Goal: Information Seeking & Learning: Learn about a topic

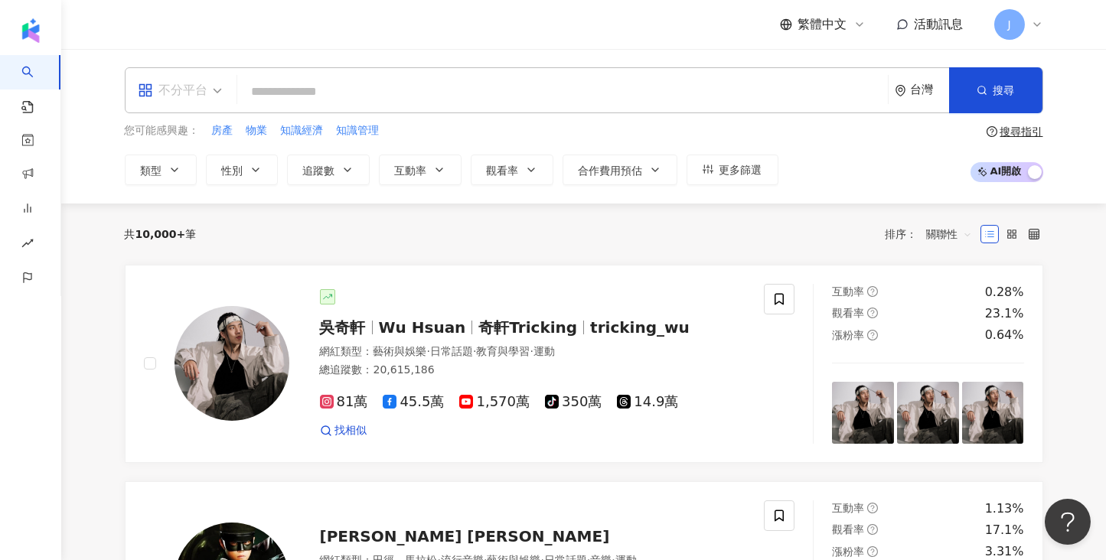
click at [204, 93] on div "不分平台" at bounding box center [173, 90] width 70 height 24
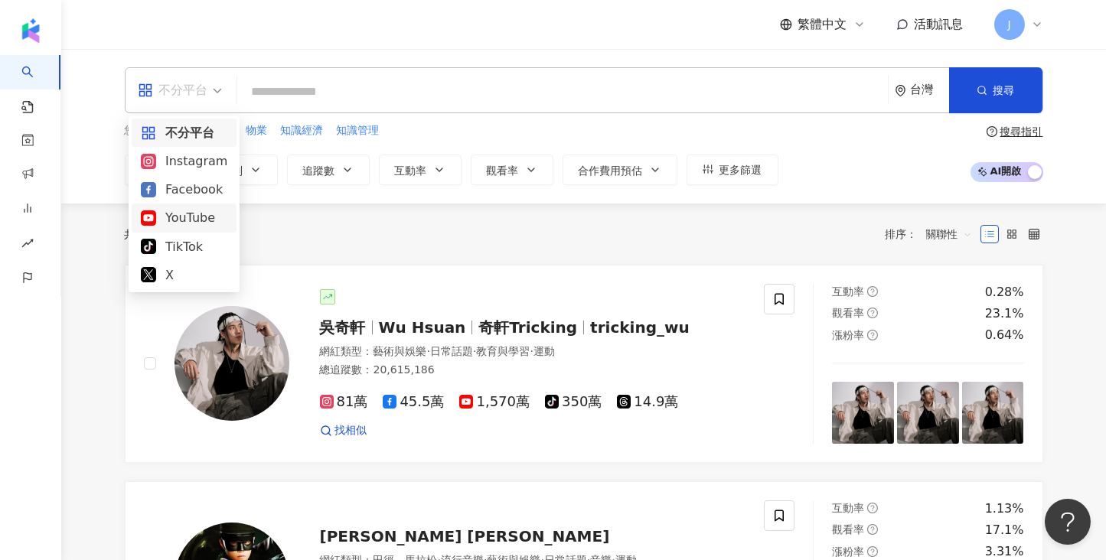
click at [172, 223] on div "YouTube" at bounding box center [184, 217] width 86 height 19
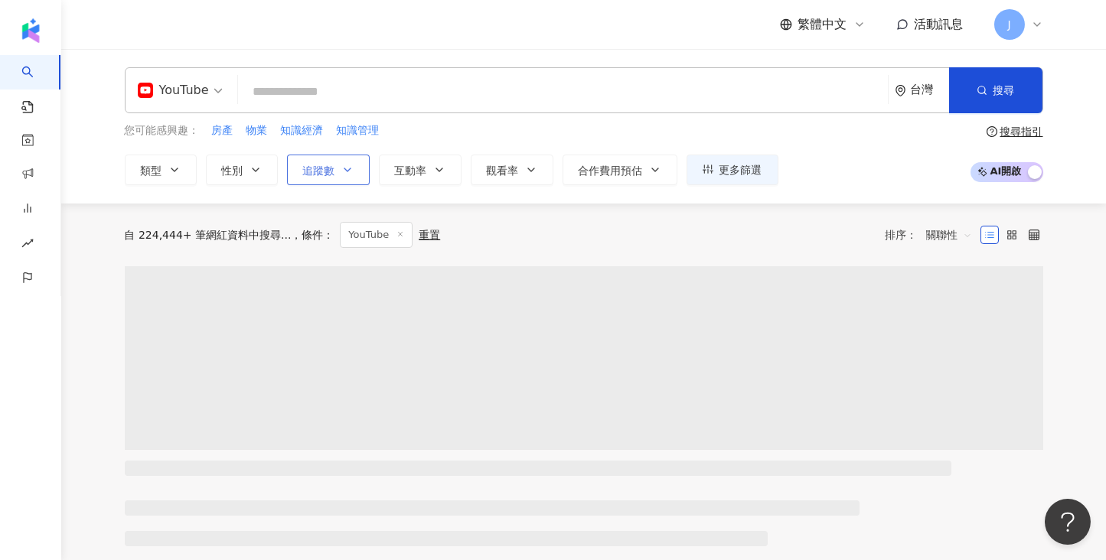
click at [318, 174] on span "追蹤數" at bounding box center [319, 171] width 32 height 12
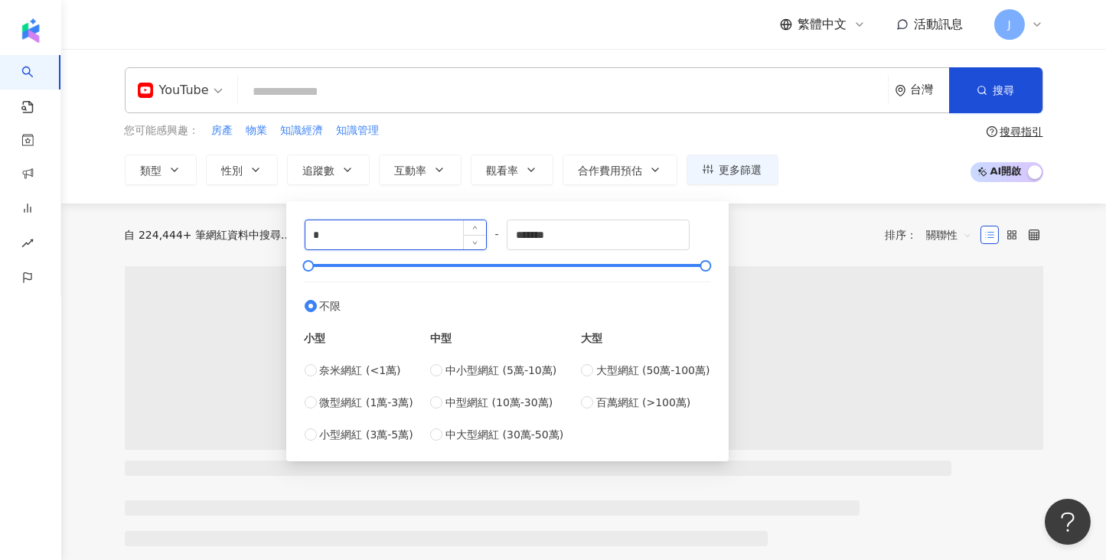
click at [401, 230] on input "*" at bounding box center [395, 234] width 181 height 29
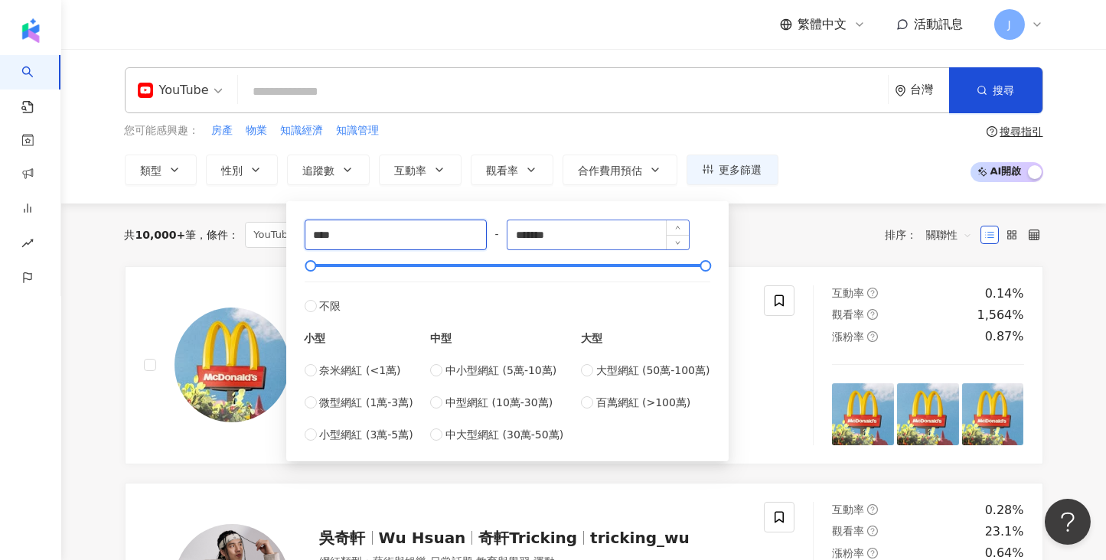
type input "****"
drag, startPoint x: 575, startPoint y: 239, endPoint x: 515, endPoint y: 230, distance: 60.3
click at [515, 230] on input "*******" at bounding box center [597, 234] width 181 height 29
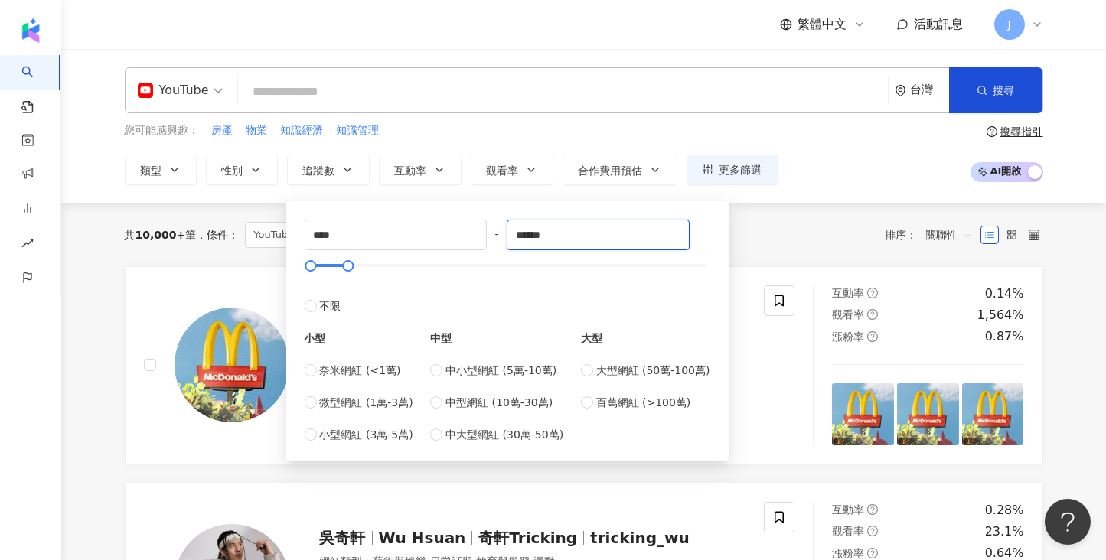
type input "******"
click at [789, 240] on div "共 10,000+ 筆 條件 ： YouTube 重置 排序： 關聯性" at bounding box center [584, 235] width 918 height 26
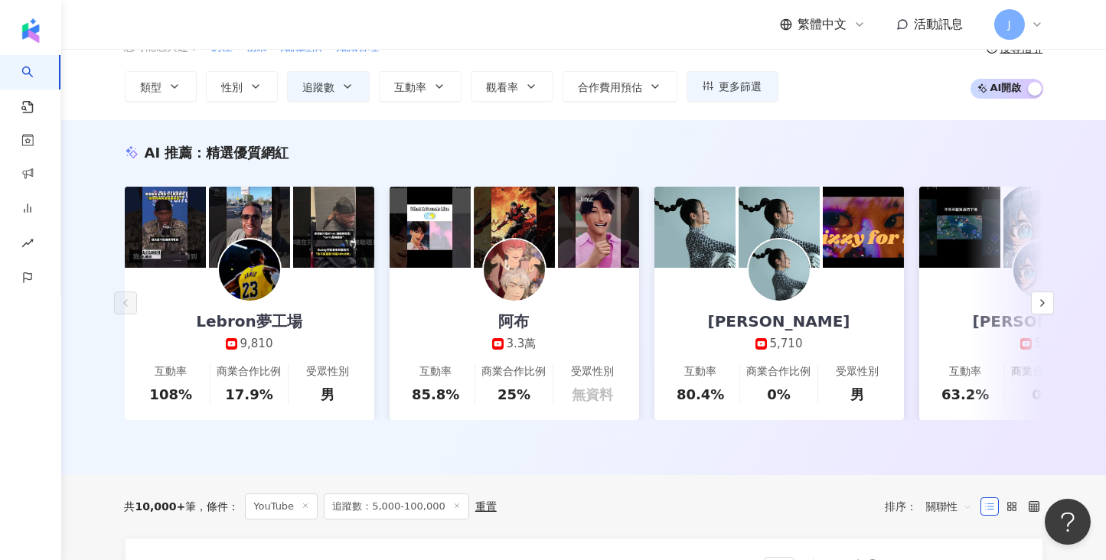
scroll to position [84, 0]
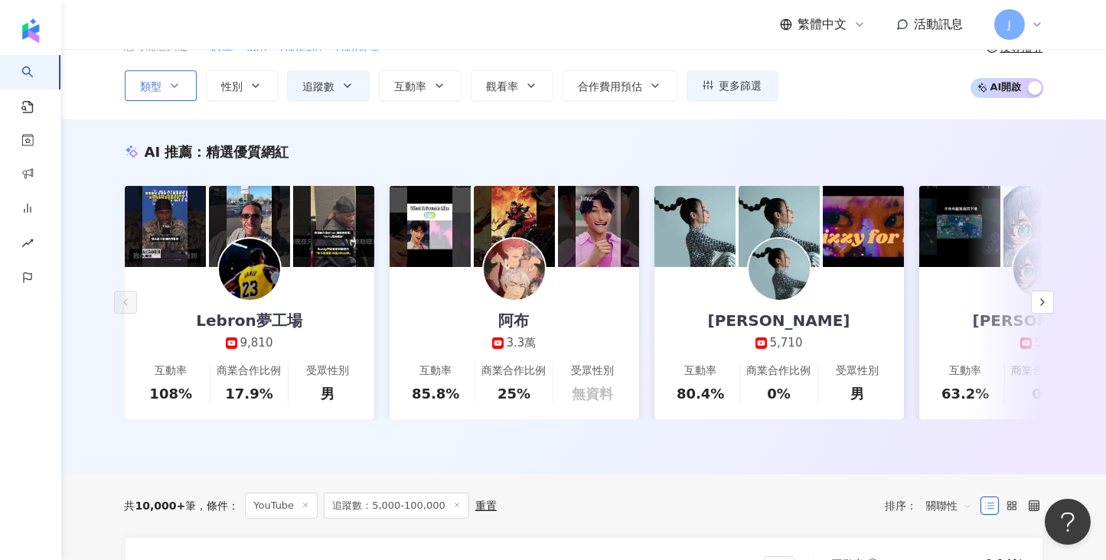
click at [182, 83] on button "類型" at bounding box center [161, 85] width 72 height 31
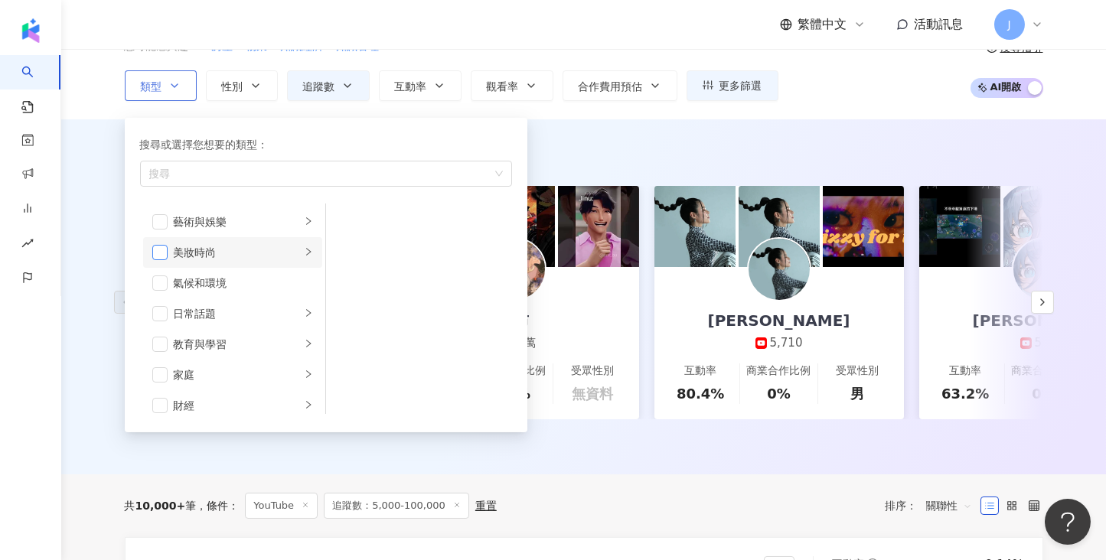
click at [161, 250] on span "button" at bounding box center [159, 252] width 15 height 15
click at [158, 307] on span "button" at bounding box center [159, 313] width 15 height 15
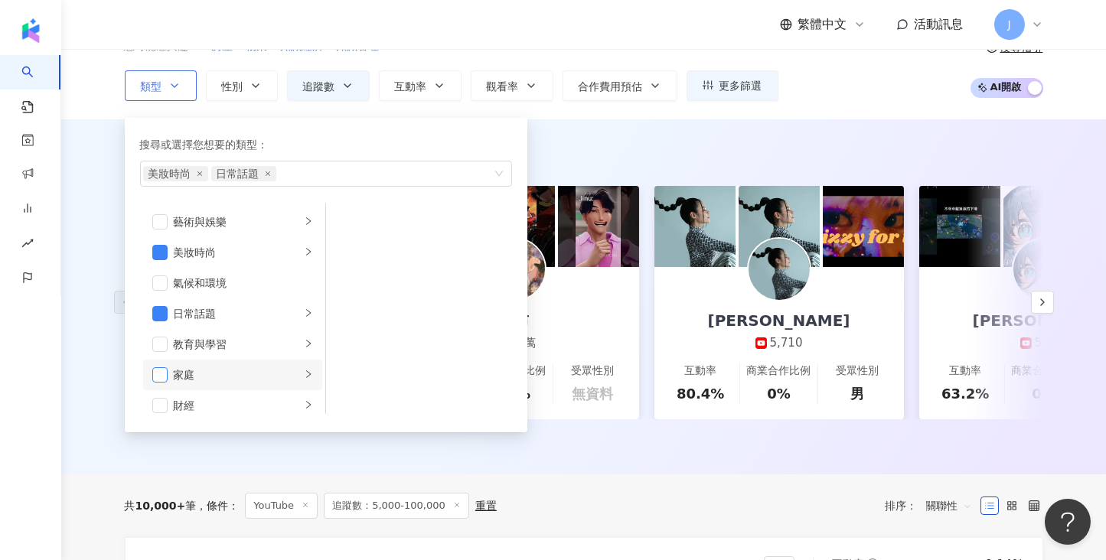
click at [161, 375] on span "button" at bounding box center [159, 374] width 15 height 15
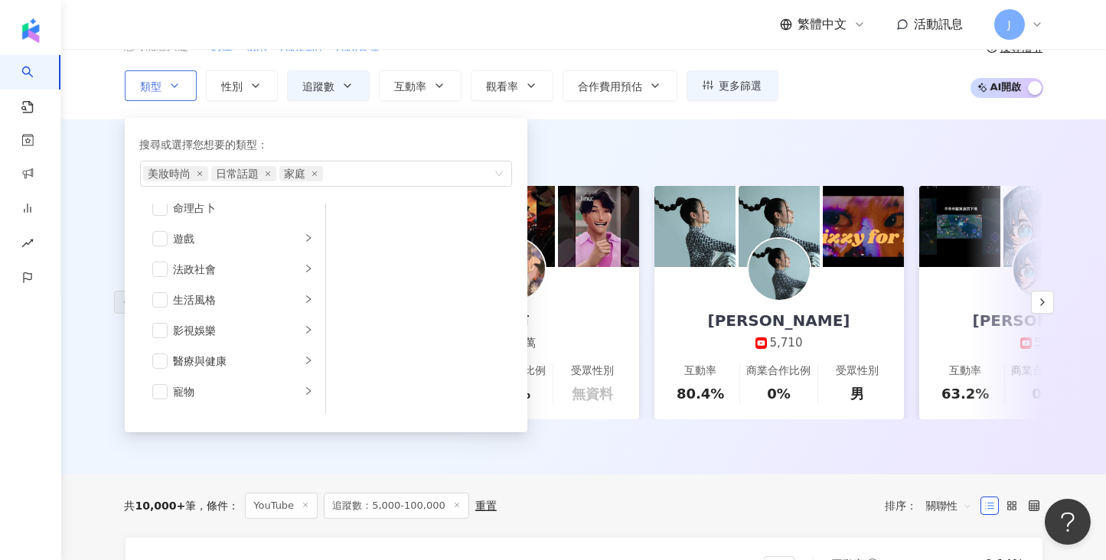
scroll to position [262, 0]
click at [155, 294] on span "button" at bounding box center [159, 296] width 15 height 15
click at [158, 328] on span "button" at bounding box center [159, 326] width 15 height 15
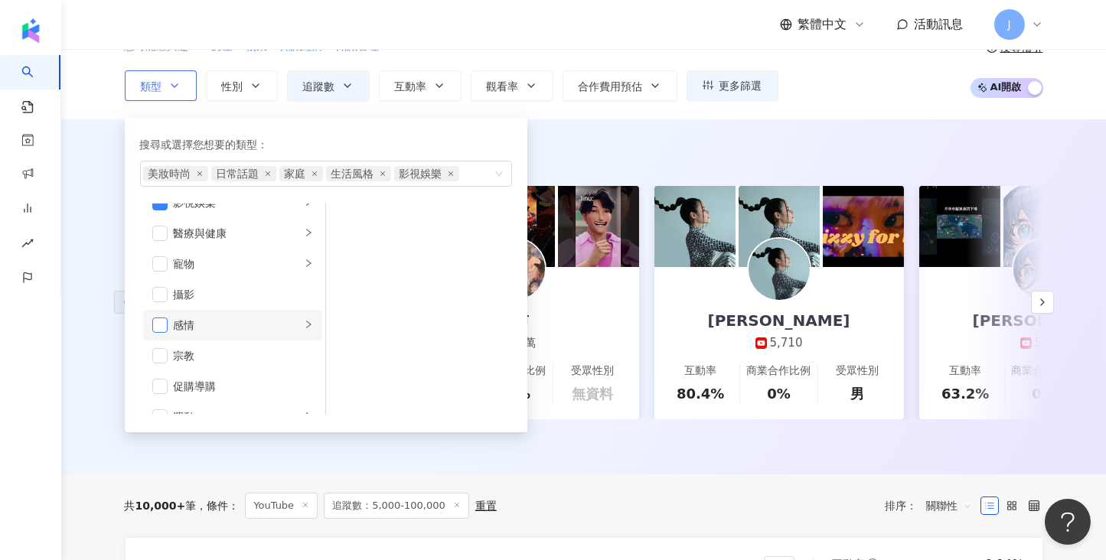
click at [158, 328] on span "button" at bounding box center [159, 325] width 15 height 15
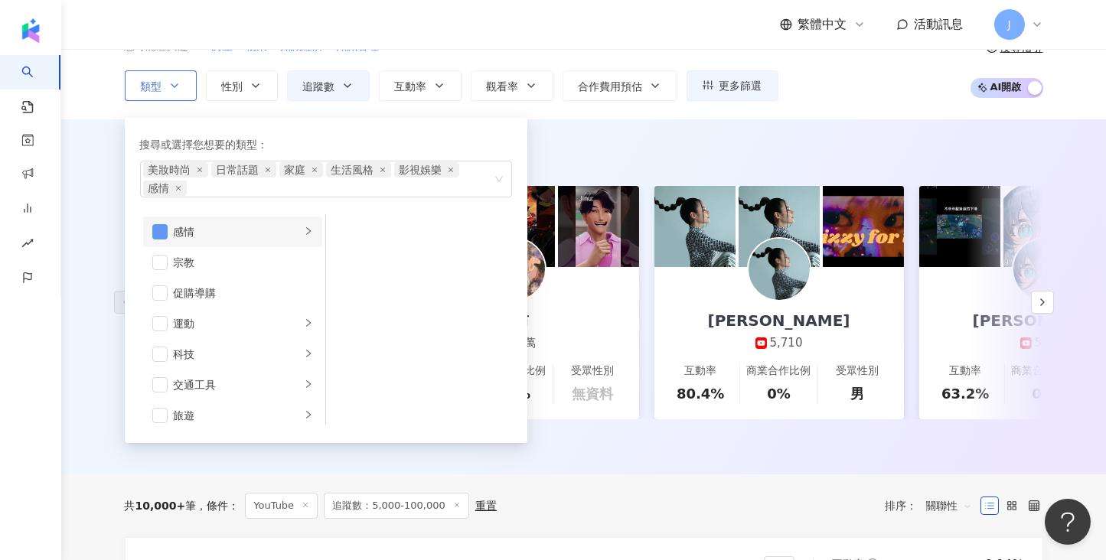
scroll to position [530, 0]
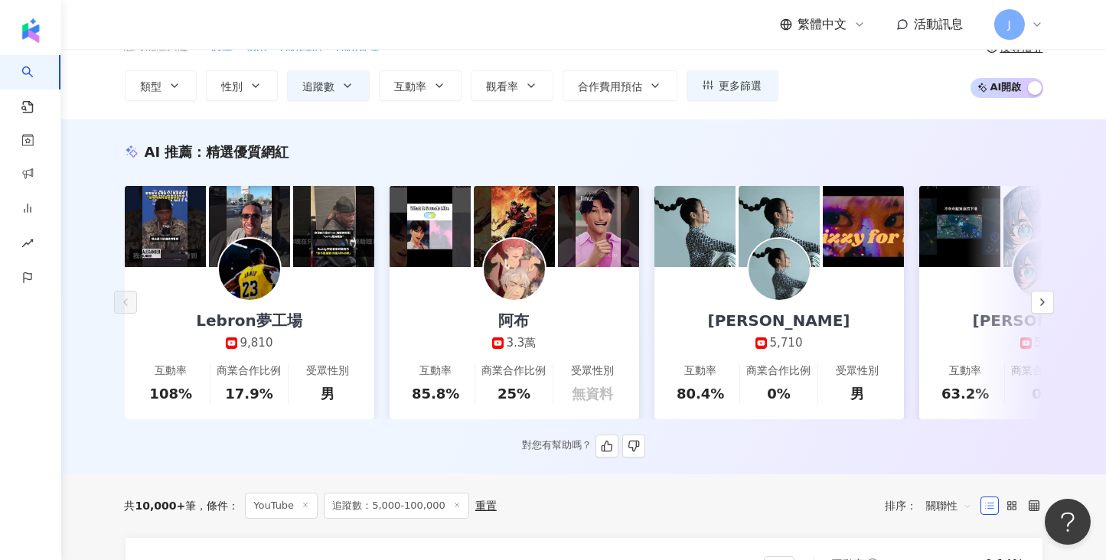
click at [168, 457] on div "對您有幫助嗎？" at bounding box center [584, 446] width 918 height 23
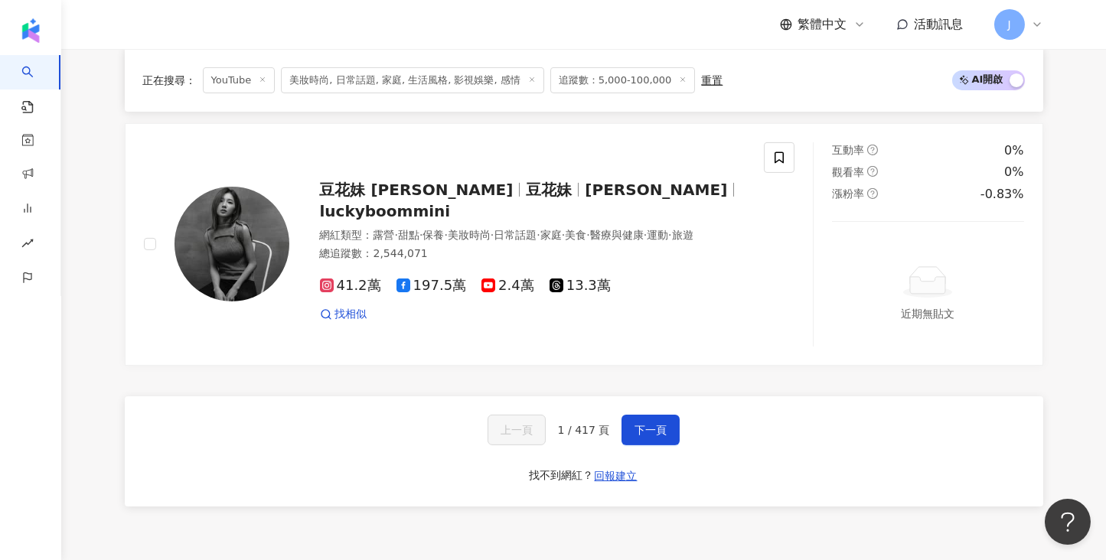
scroll to position [2910, 0]
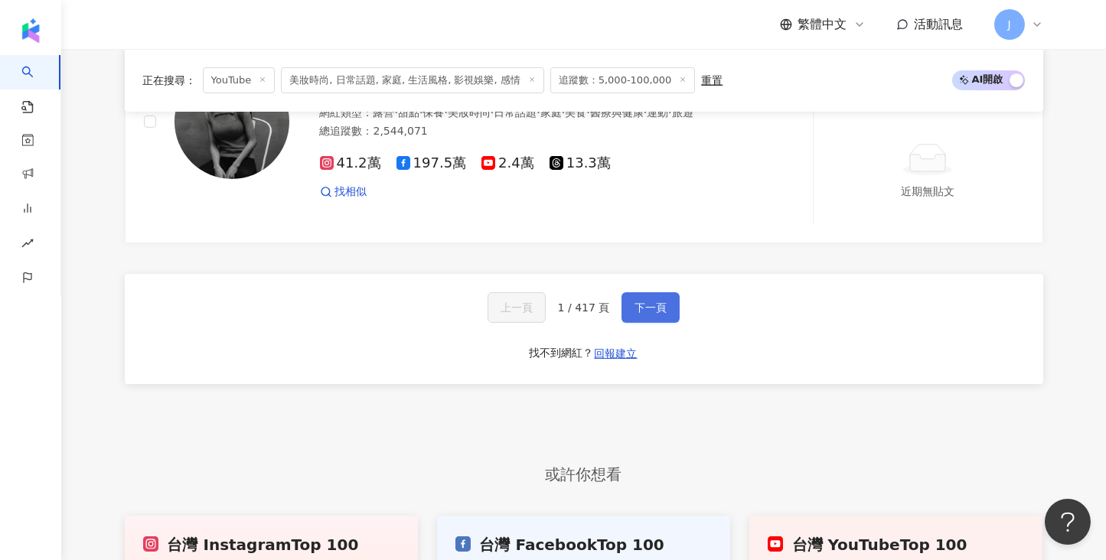
click at [657, 302] on span "下一頁" at bounding box center [650, 308] width 32 height 12
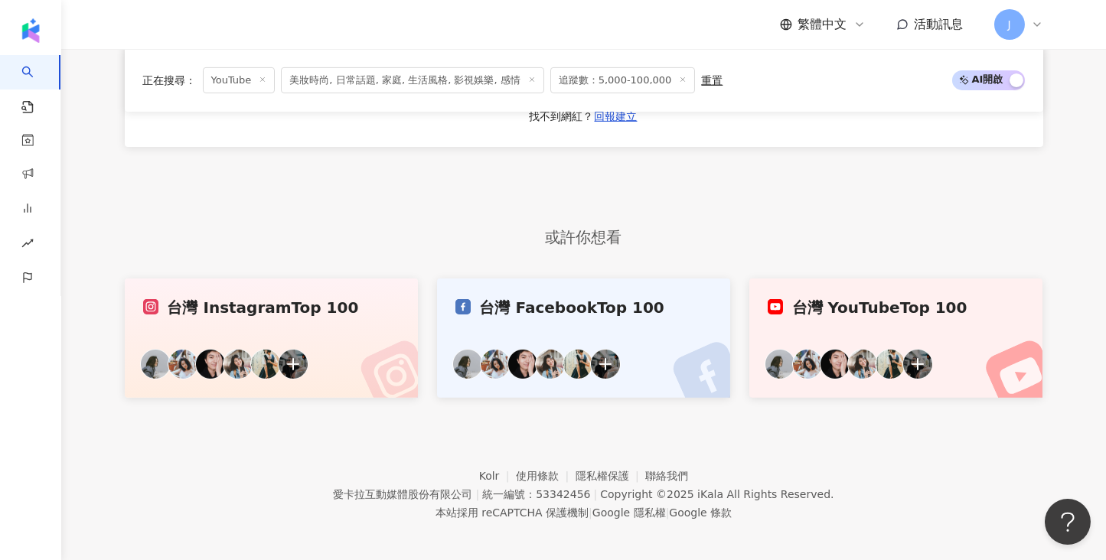
scroll to position [2905, 0]
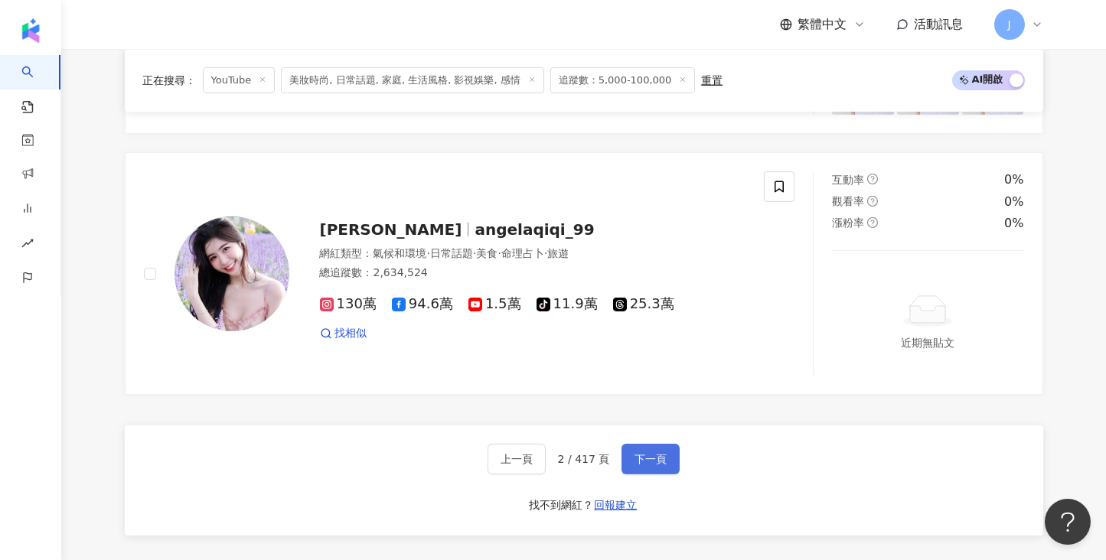
click at [641, 457] on span "下一頁" at bounding box center [650, 459] width 32 height 12
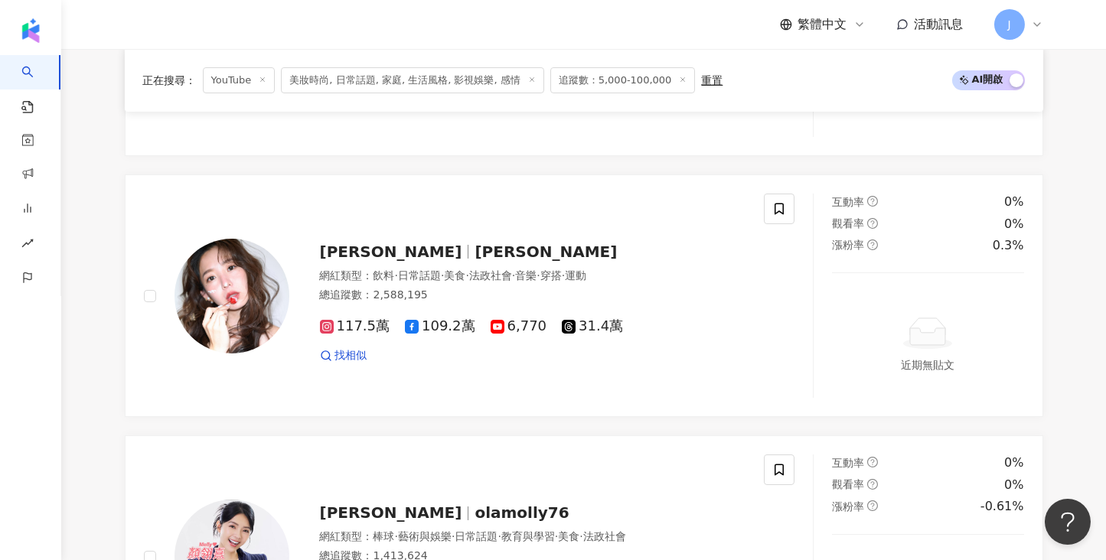
scroll to position [2786, 0]
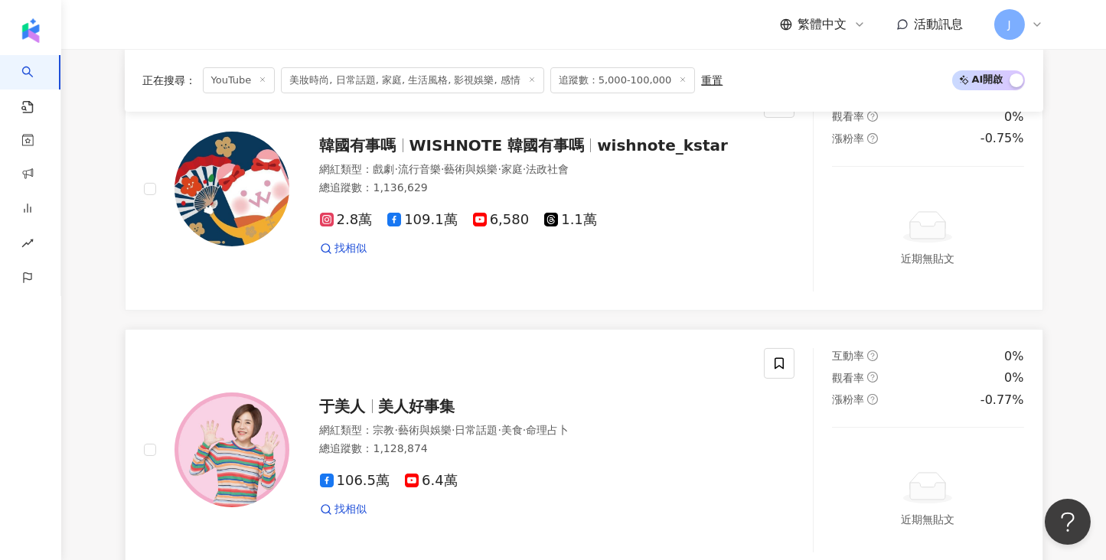
scroll to position [1507, 0]
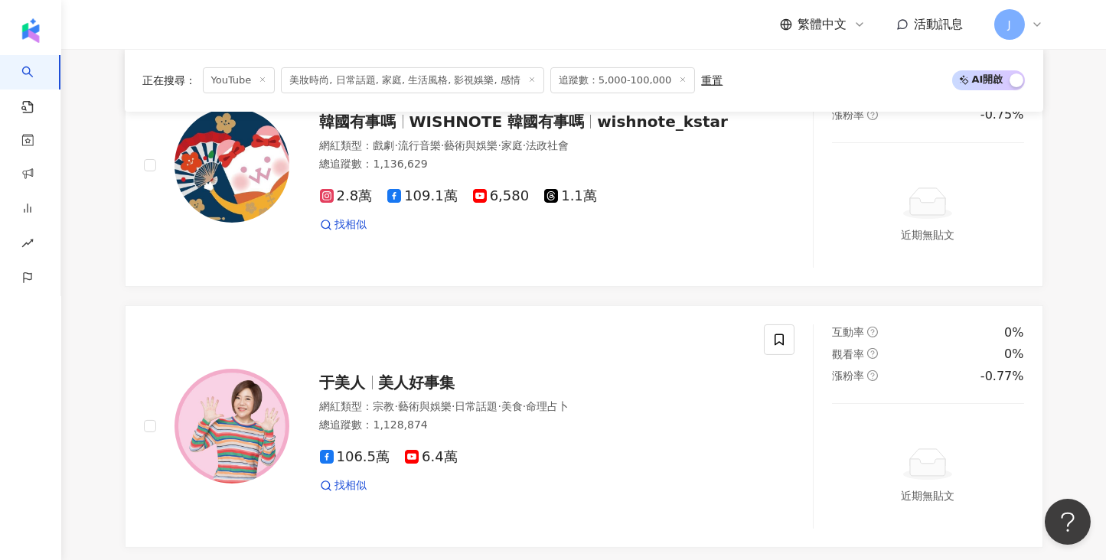
click at [86, 351] on main "YouTube 台灣 搜尋 您可能感興趣： 房產 物業 知識經濟 知識管理 類型 性別 追蹤數 互動率 觀看率 合作費用預估 更多篩選 **** - ****…" at bounding box center [583, 304] width 1045 height 3525
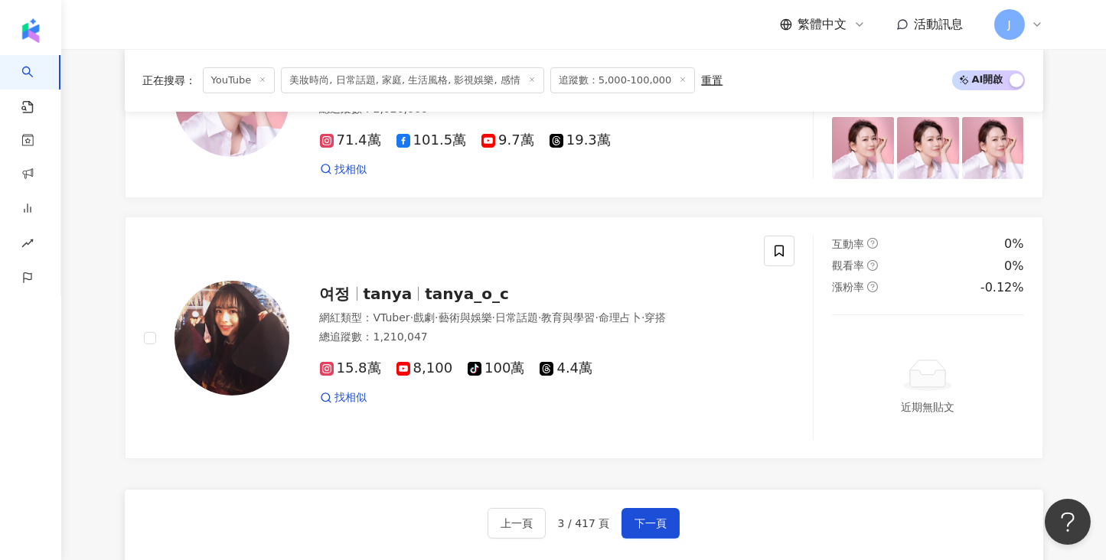
scroll to position [2725, 0]
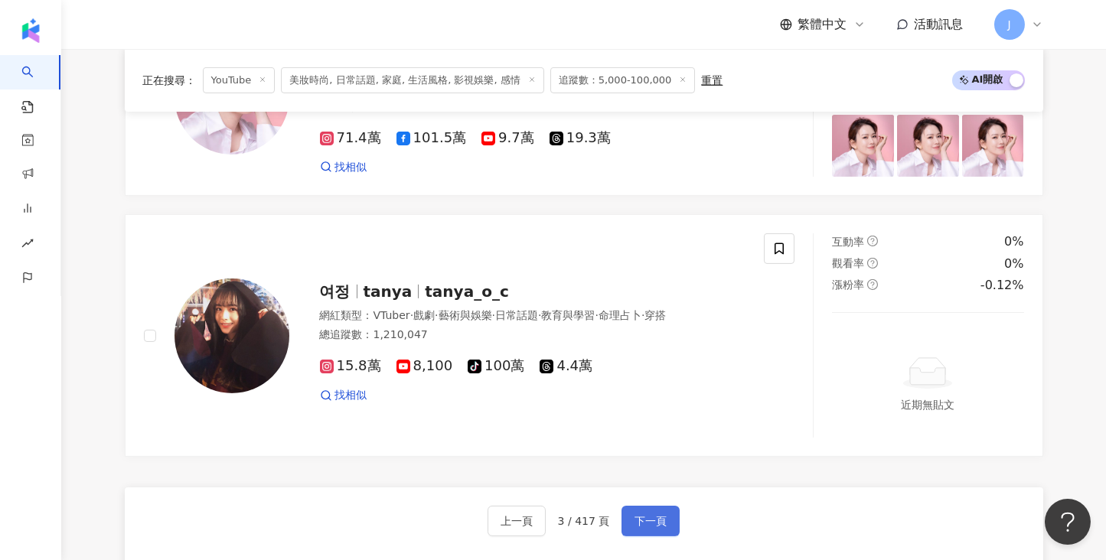
click at [648, 515] on span "下一頁" at bounding box center [650, 521] width 32 height 12
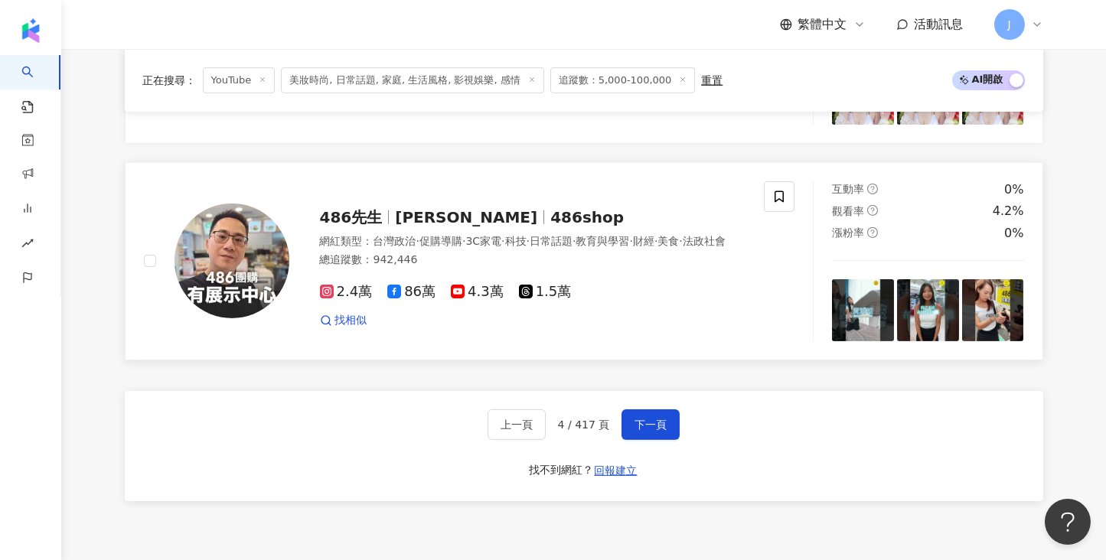
scroll to position [2984, 0]
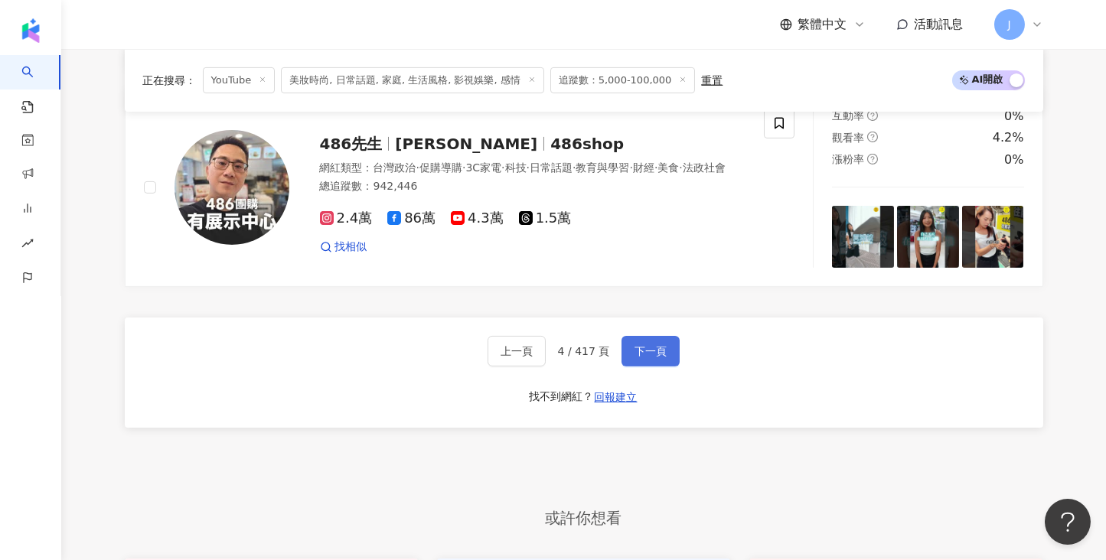
click at [650, 345] on span "下一頁" at bounding box center [650, 351] width 32 height 12
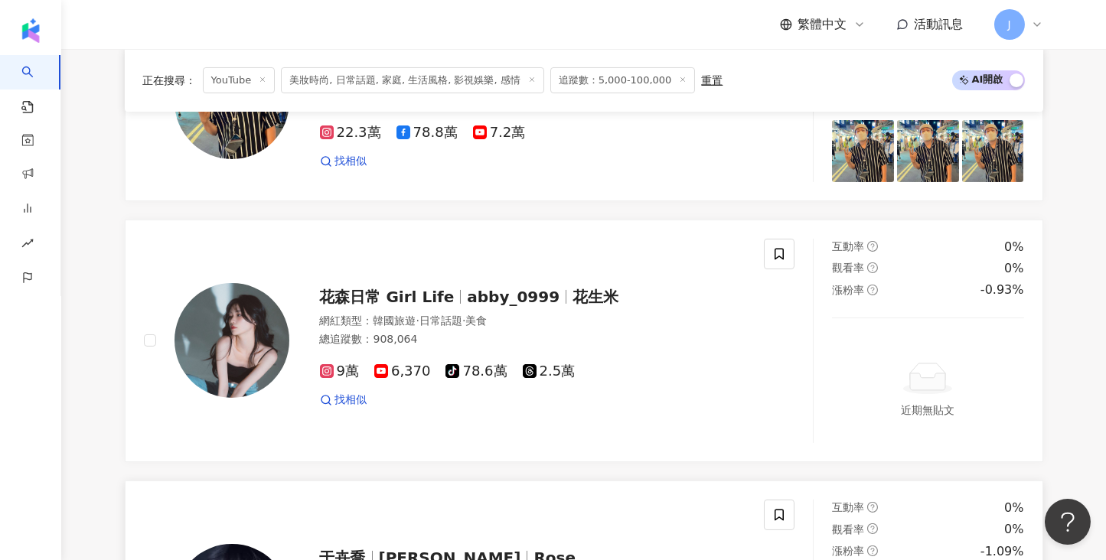
scroll to position [1739, 0]
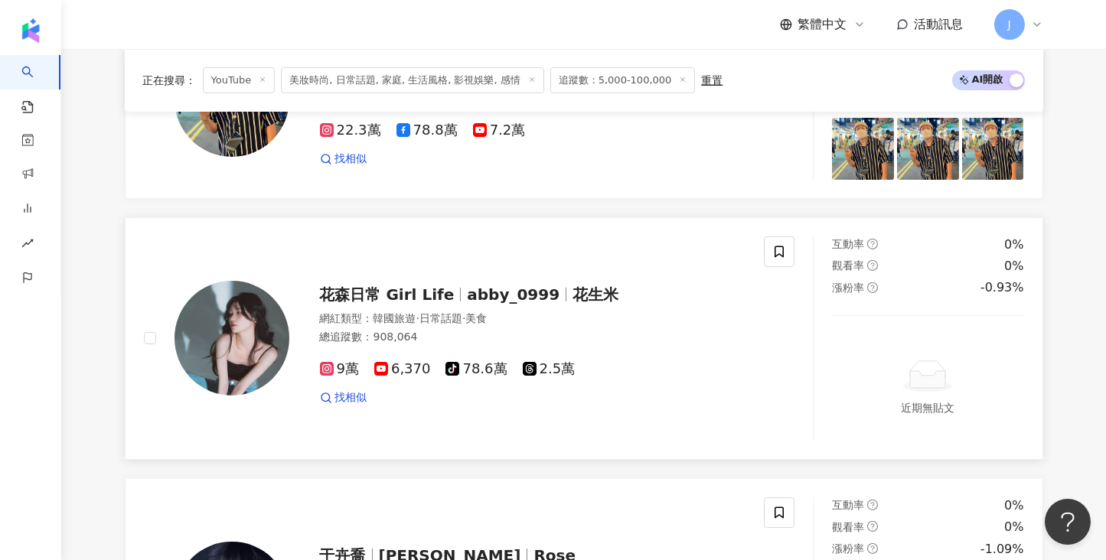
click at [548, 285] on span "abby_0999" at bounding box center [520, 294] width 106 height 18
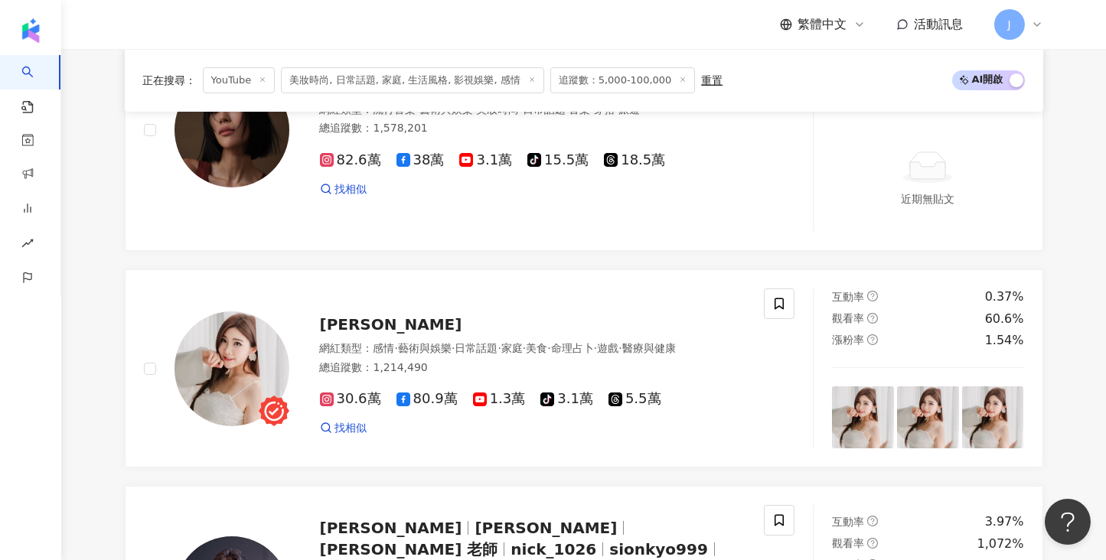
scroll to position [758, 0]
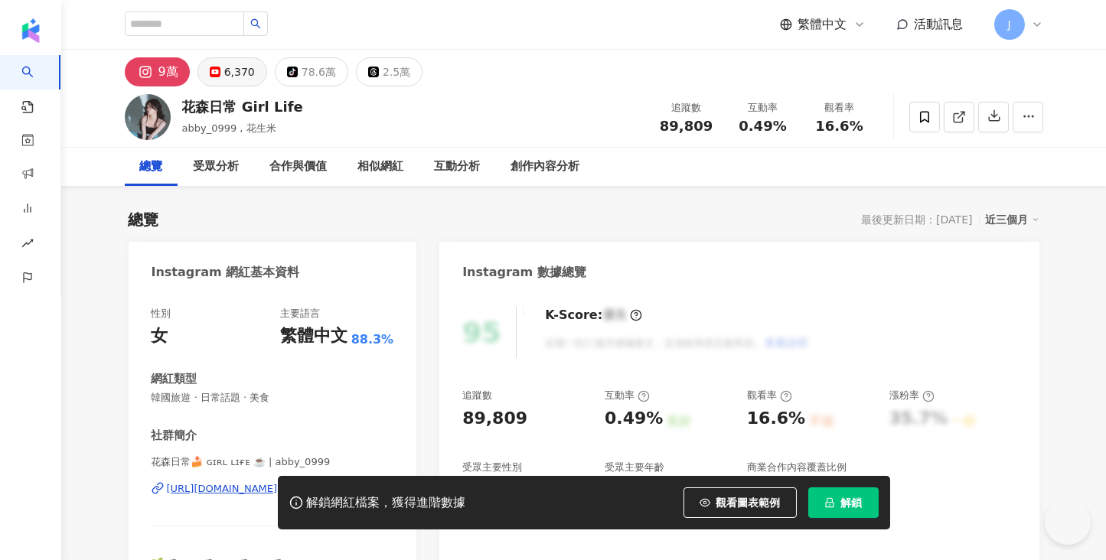
click at [236, 66] on div "6,370" at bounding box center [239, 71] width 31 height 21
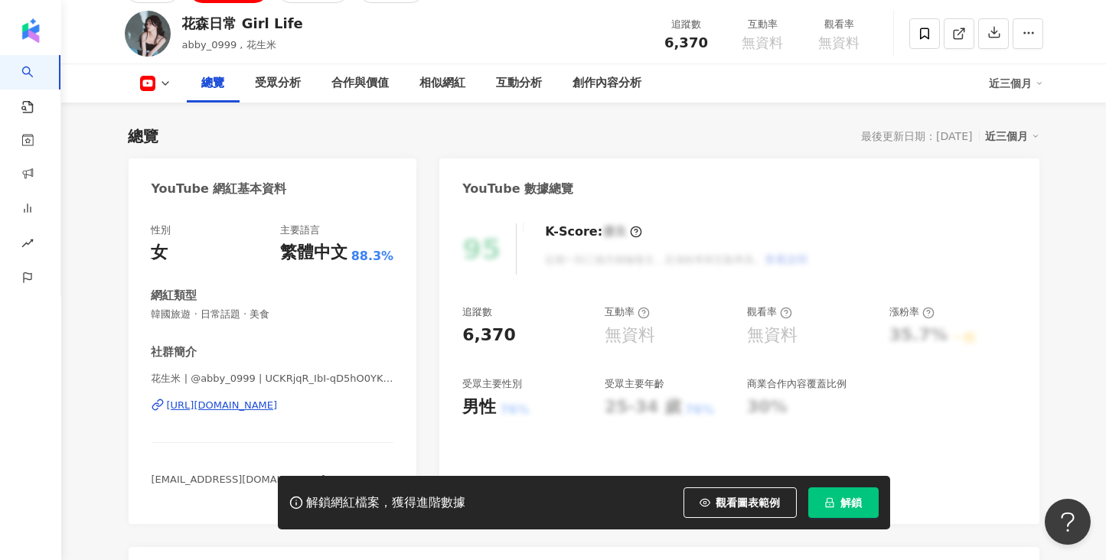
scroll to position [86, 0]
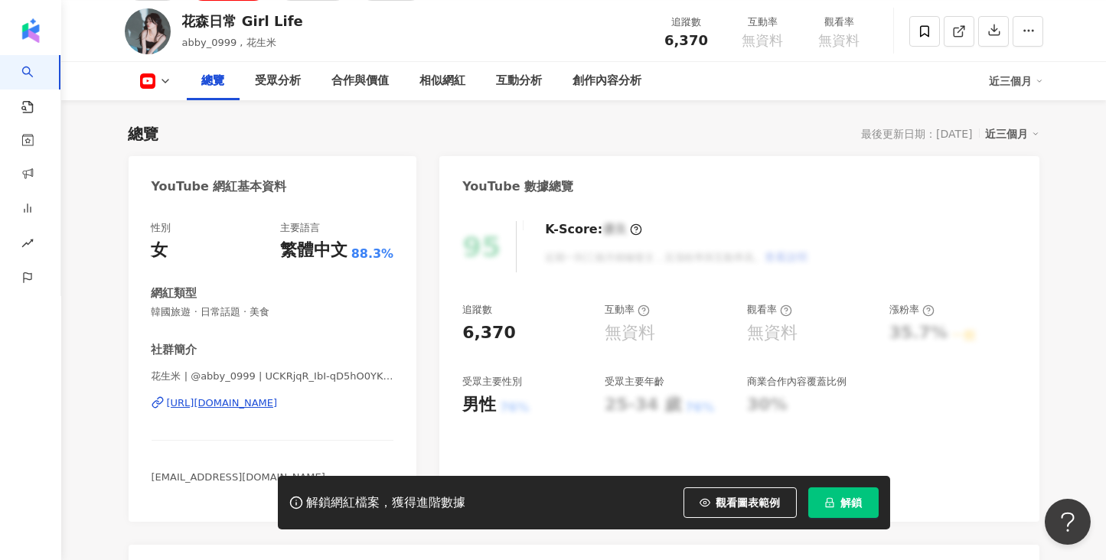
click at [261, 400] on div "[URL][DOMAIN_NAME]" at bounding box center [222, 403] width 111 height 14
